Goal: Register for event/course

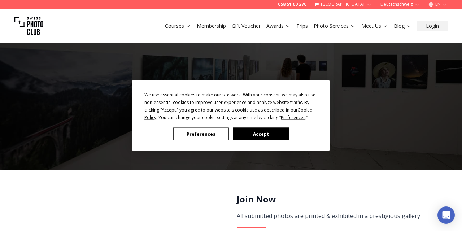
click at [276, 135] on button "Accept" at bounding box center [261, 134] width 56 height 13
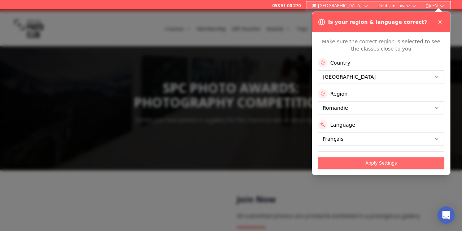
click at [358, 162] on button "Apply Settings" at bounding box center [381, 163] width 126 height 12
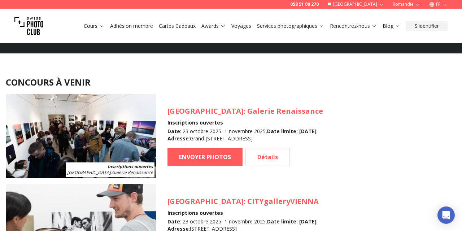
scroll to position [645, 0]
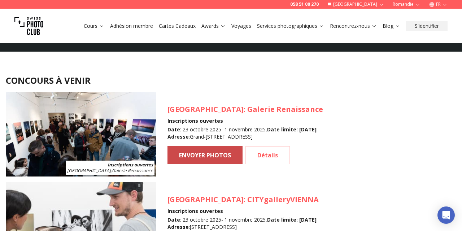
click at [207, 156] on link "ENVOYER PHOTOS" at bounding box center [205, 155] width 75 height 18
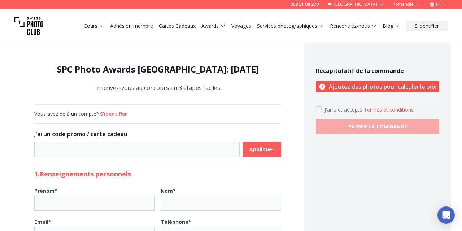
click at [40, 30] on img at bounding box center [28, 26] width 29 height 29
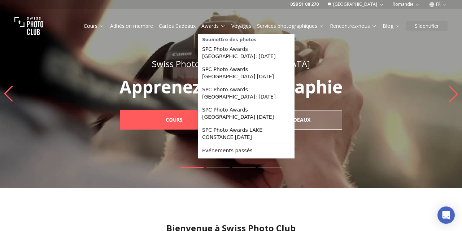
click at [216, 27] on link "Awards" at bounding box center [214, 25] width 24 height 7
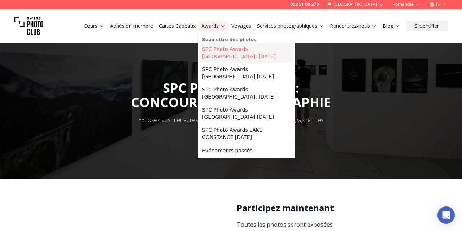
click at [212, 53] on link "SPC Photo Awards [GEOGRAPHIC_DATA]: [DATE]" at bounding box center [246, 53] width 94 height 20
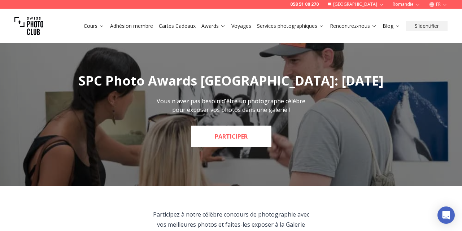
click at [236, 133] on link "PARTICIPER" at bounding box center [231, 137] width 81 height 22
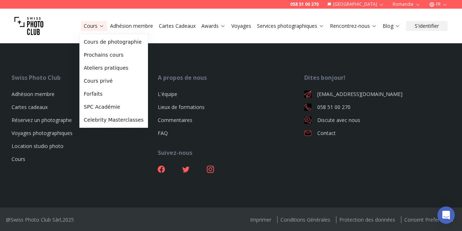
scroll to position [578, 0]
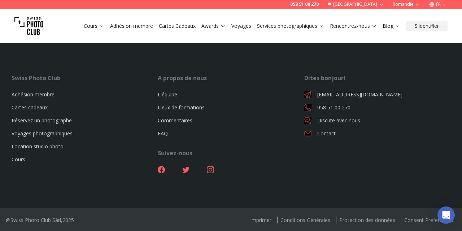
click at [33, 27] on img at bounding box center [28, 26] width 29 height 29
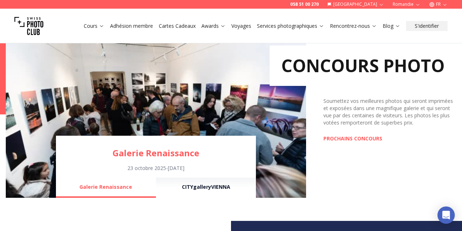
scroll to position [525, 0]
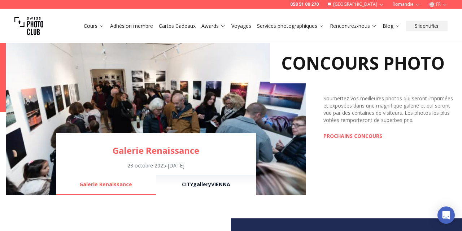
click at [357, 141] on div "CONCOURS PHOTO Soumettez vos meilleures photos qui seront imprimées et exposées…" at bounding box center [381, 112] width 150 height 167
click at [353, 136] on link "PROCHAINS CONCOURS" at bounding box center [353, 136] width 59 height 7
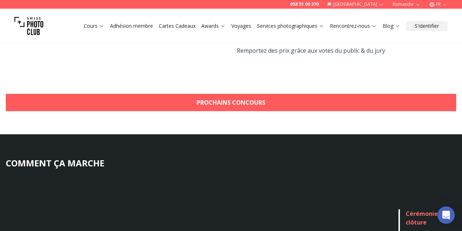
scroll to position [362, 0]
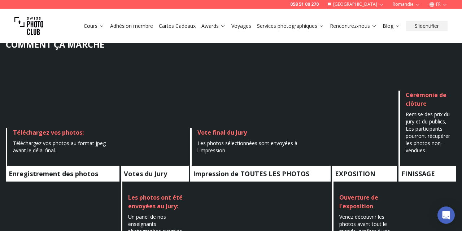
click at [25, 171] on h4 "Enregistrement des photos" at bounding box center [63, 174] width 114 height 16
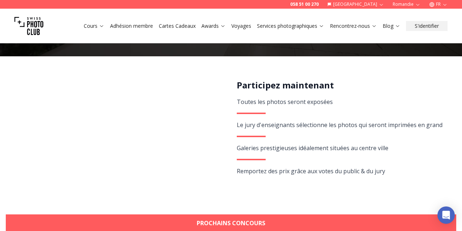
scroll to position [125, 0]
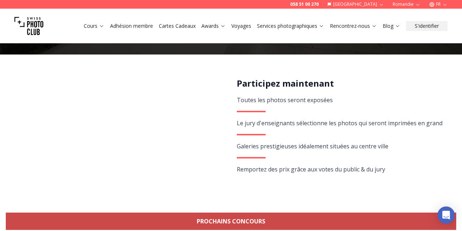
click at [229, 226] on link "Prochains concours" at bounding box center [231, 221] width 451 height 17
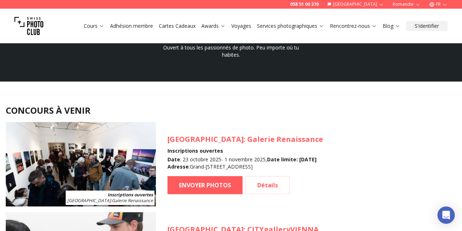
scroll to position [651, 0]
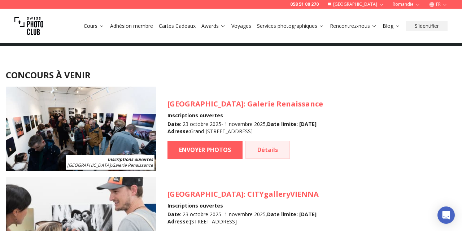
click at [270, 148] on link "Détails" at bounding box center [268, 150] width 44 height 18
